Goal: Task Accomplishment & Management: Manage account settings

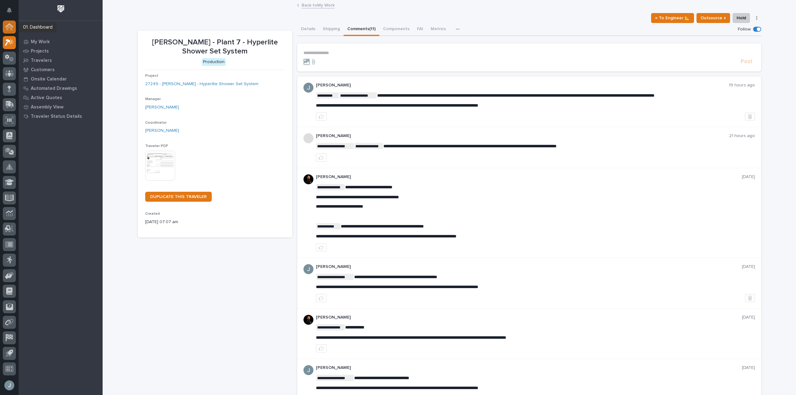
click at [6, 32] on div at bounding box center [9, 27] width 13 height 13
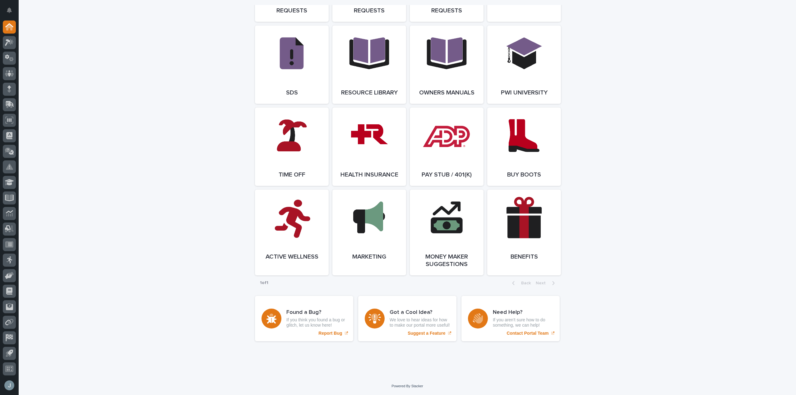
scroll to position [1072, 0]
click at [296, 151] on link "Open Link" at bounding box center [292, 147] width 74 height 78
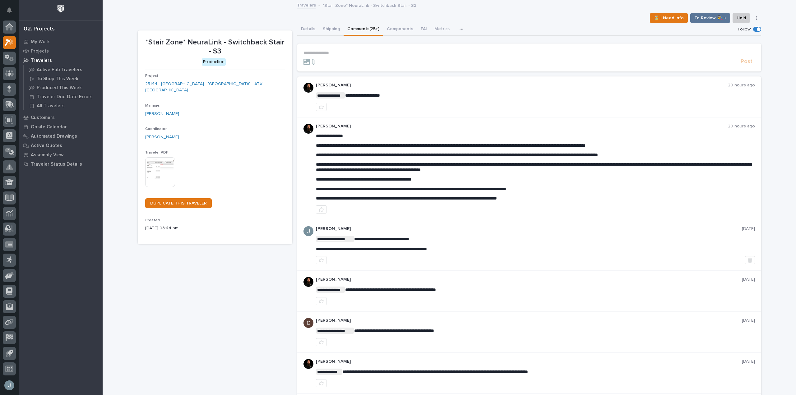
click at [351, 51] on p "**********" at bounding box center [530, 52] width 452 height 5
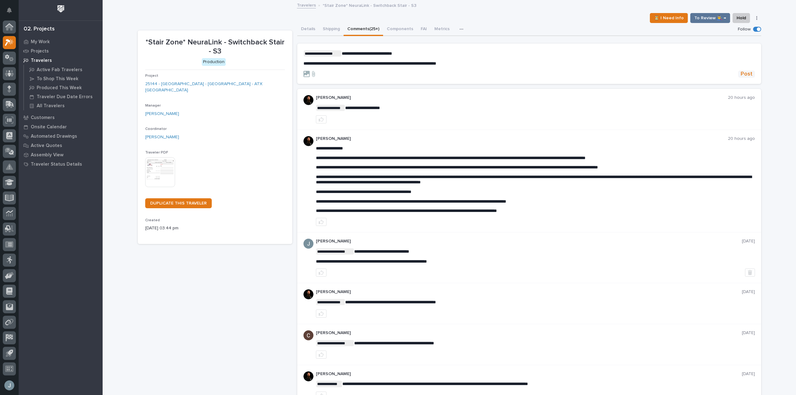
click at [749, 72] on span "Post" at bounding box center [747, 74] width 12 height 7
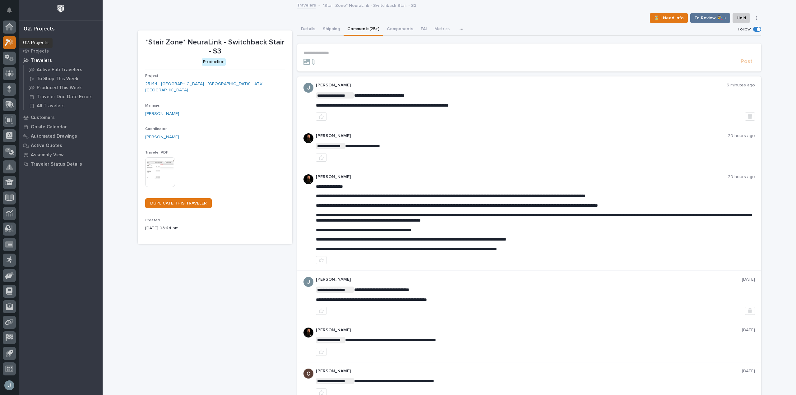
click at [10, 48] on div at bounding box center [9, 42] width 13 height 13
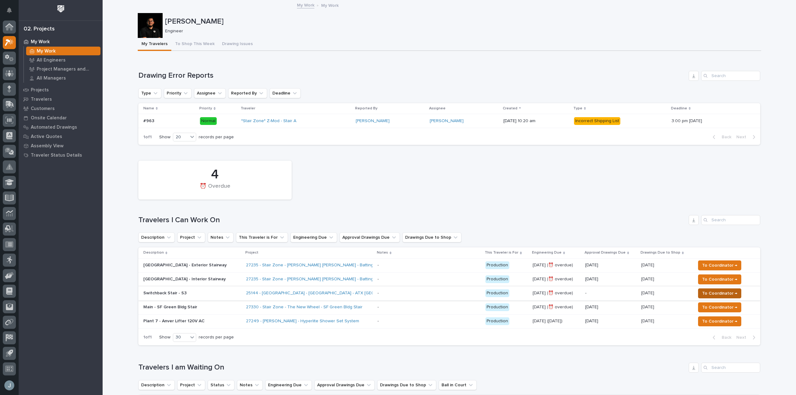
click at [708, 295] on span "To Coordinator →" at bounding box center [719, 293] width 35 height 7
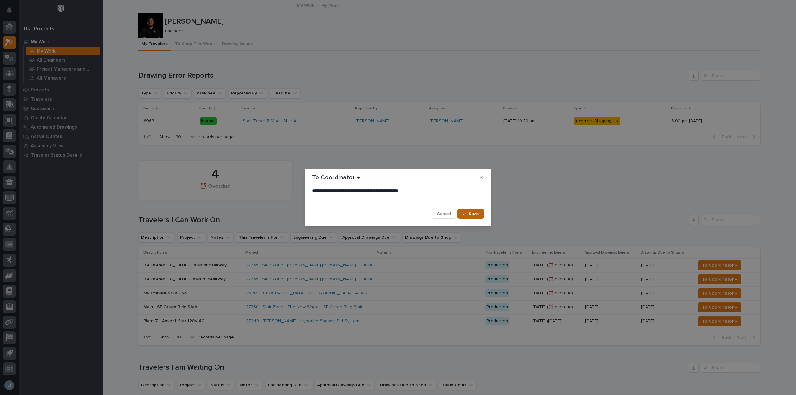
click at [476, 214] on span "Save" at bounding box center [474, 214] width 10 height 6
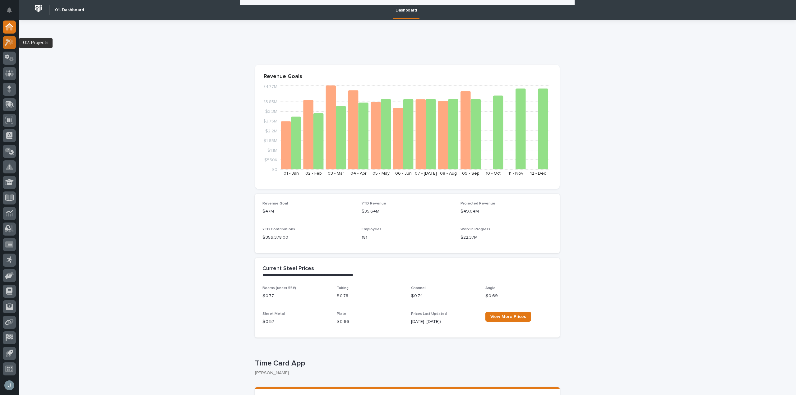
scroll to position [1072, 0]
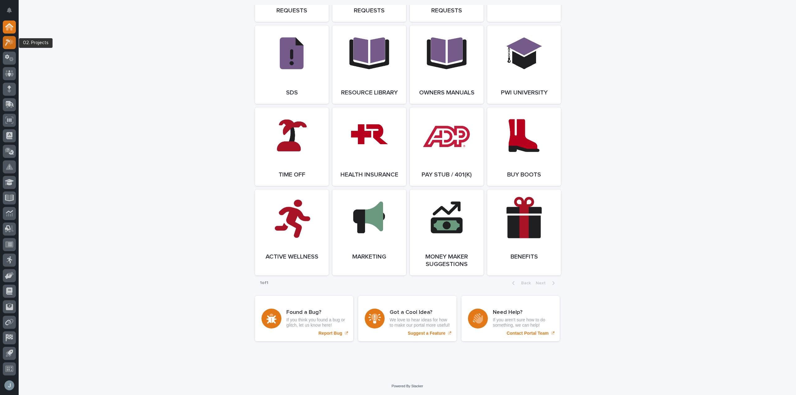
click at [10, 43] on icon at bounding box center [10, 42] width 5 height 6
